Goal: Transaction & Acquisition: Download file/media

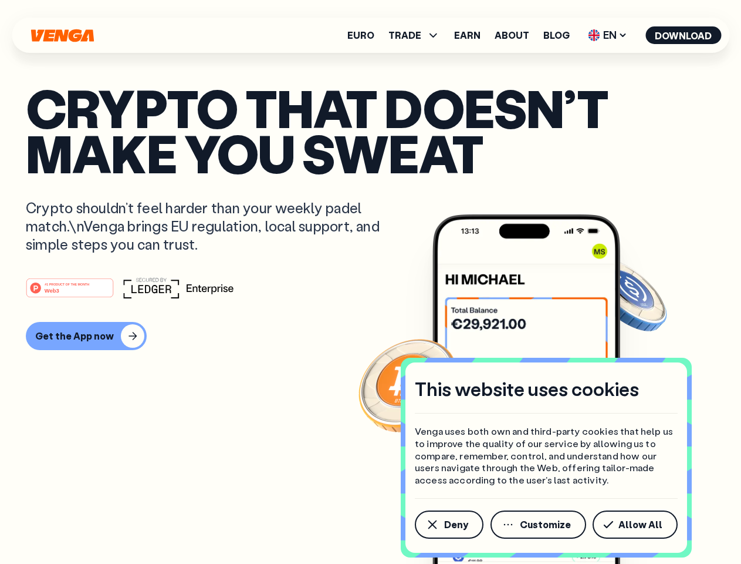
click at [370, 282] on div "#1 PRODUCT OF THE MONTH Web3" at bounding box center [371, 287] width 690 height 21
click at [449, 524] on span "Deny" at bounding box center [456, 524] width 24 height 9
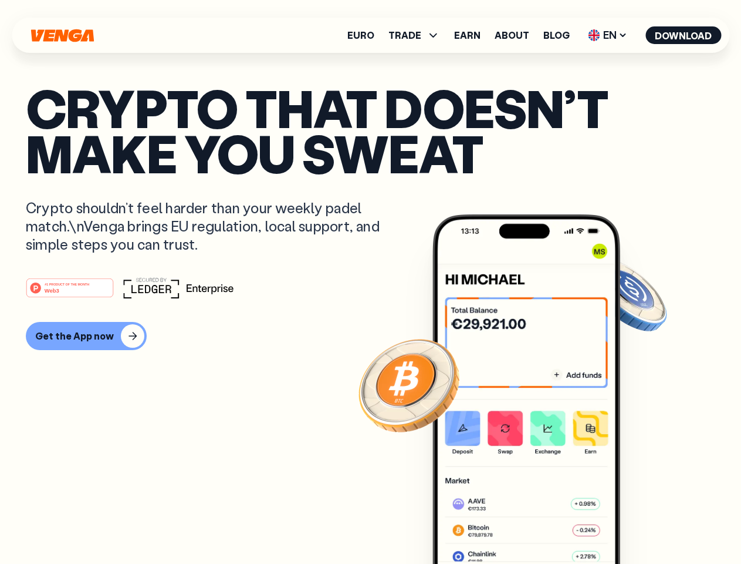
click at [540, 524] on img at bounding box center [527, 410] width 188 height 393
click at [638, 524] on article "Crypto that doesn’t make you sweat Crypto shouldn’t feel harder than your weekl…" at bounding box center [371, 305] width 690 height 440
click at [418, 35] on span "TRADE" at bounding box center [405, 35] width 33 height 9
click at [608, 35] on span "EN" at bounding box center [608, 35] width 48 height 19
click at [684, 35] on button "Download" at bounding box center [684, 35] width 76 height 18
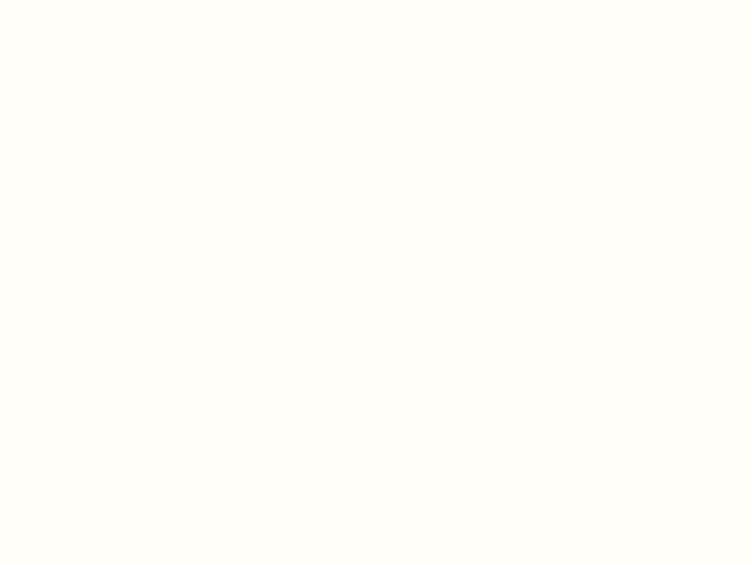
click at [85, 0] on html "This website uses cookies Venga uses both own and third-party cookies that help…" at bounding box center [375, 0] width 751 height 0
click at [72, 0] on html "This website uses cookies Venga uses both own and third-party cookies that help…" at bounding box center [375, 0] width 751 height 0
